Goal: Task Accomplishment & Management: Complete application form

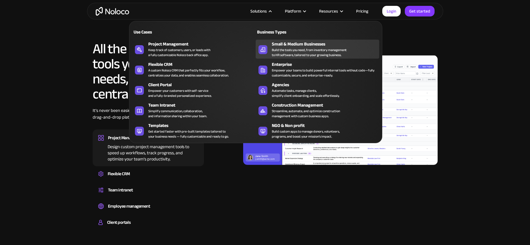
click at [295, 50] on div "Build the tools you need, from inventory management to HR software, tailored to…" at bounding box center [309, 52] width 75 height 10
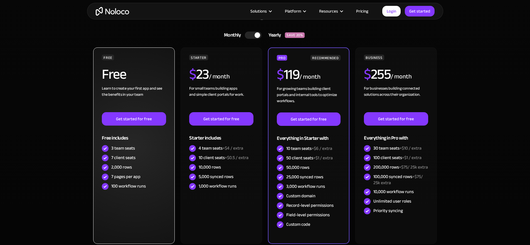
scroll to position [1547, 0]
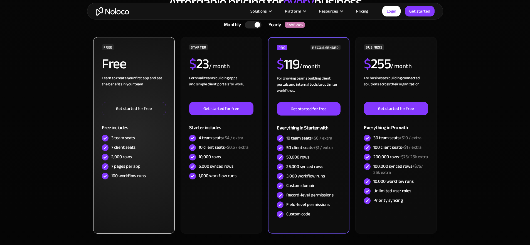
click at [137, 106] on link "Get started for free" at bounding box center [134, 108] width 64 height 13
